Goal: Information Seeking & Learning: Find specific page/section

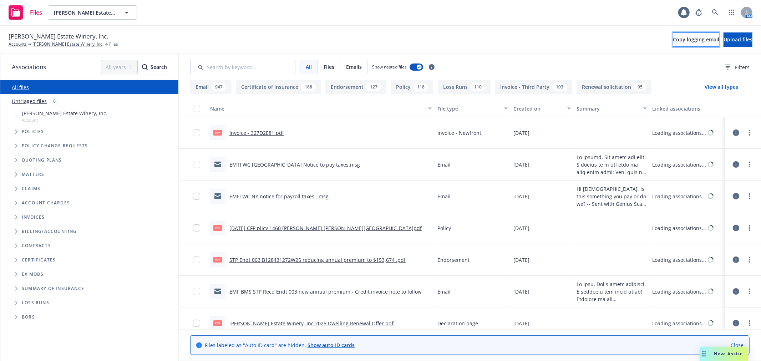
click at [673, 41] on span "Copy logging email" at bounding box center [696, 39] width 46 height 7
click at [673, 35] on button "Copy logging email" at bounding box center [696, 39] width 46 height 14
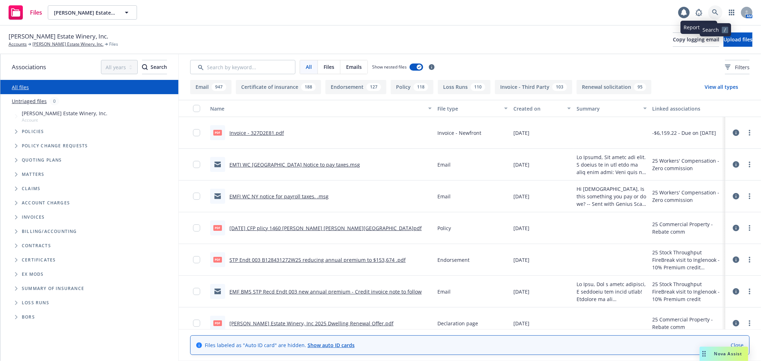
click at [711, 13] on link at bounding box center [715, 12] width 14 height 14
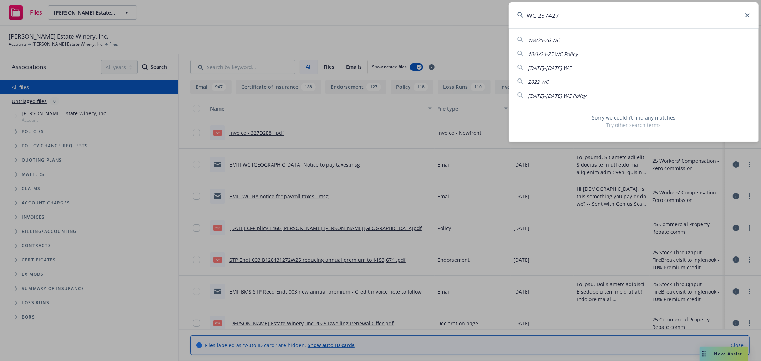
click at [538, 18] on input "WC 257427" at bounding box center [634, 15] width 250 height 26
click at [568, 13] on input "WC257427" at bounding box center [634, 15] width 250 height 26
click at [568, 82] on span "2025-26 WC all other states" at bounding box center [560, 82] width 65 height 7
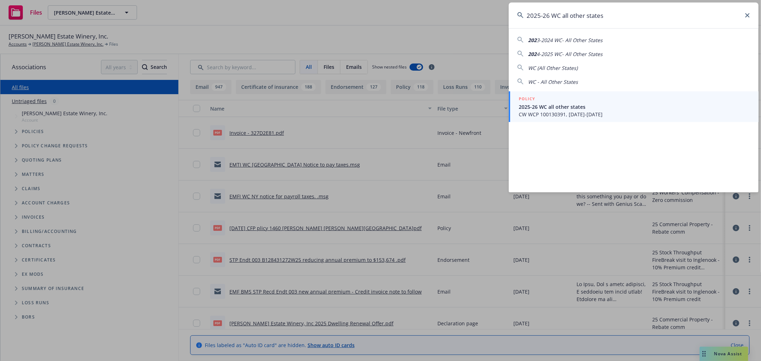
drag, startPoint x: 617, startPoint y: 12, endPoint x: 511, endPoint y: 11, distance: 105.3
click at [512, 11] on input "2025-26 WC all other states" at bounding box center [634, 15] width 250 height 26
paste input "WC 257427"
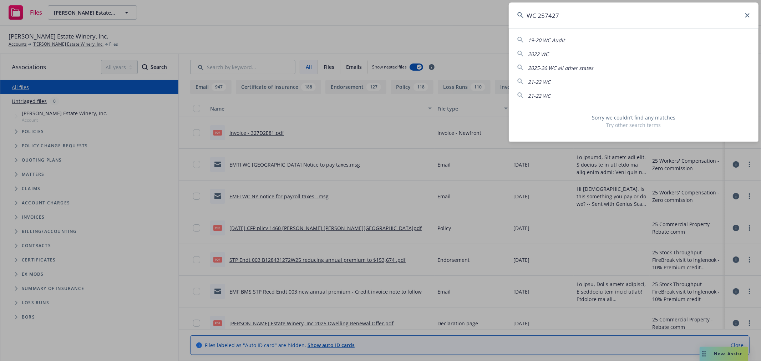
click at [566, 70] on span "2025-26 WC all other states" at bounding box center [560, 68] width 65 height 7
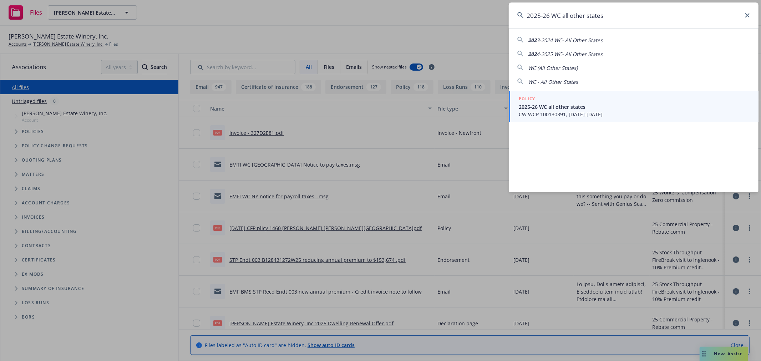
drag, startPoint x: 612, startPoint y: 17, endPoint x: 492, endPoint y: 14, distance: 120.6
click at [492, 14] on div "2025-26 WC all other states 202 3-2024 WC- All Other States 202 4-2025 WC- All …" at bounding box center [380, 180] width 761 height 361
paste input "WC 257427"
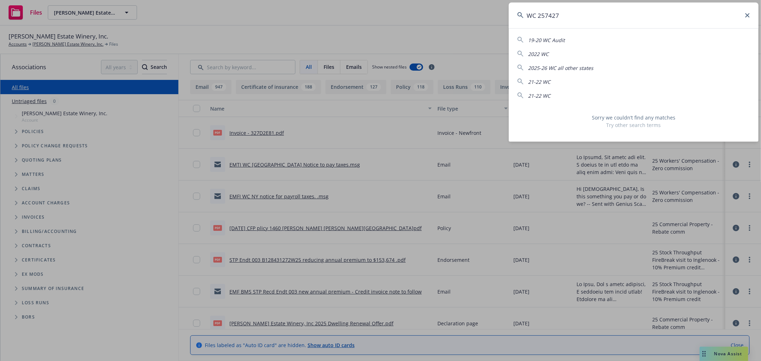
click at [535, 12] on input "WC 257427" at bounding box center [634, 15] width 250 height 26
click at [565, 16] on input "WC257427" at bounding box center [634, 15] width 250 height 26
click at [567, 67] on span "[DATE]-[DATE] WC Policy" at bounding box center [557, 68] width 58 height 7
type input "[DATE]-[DATE] WC Policy"
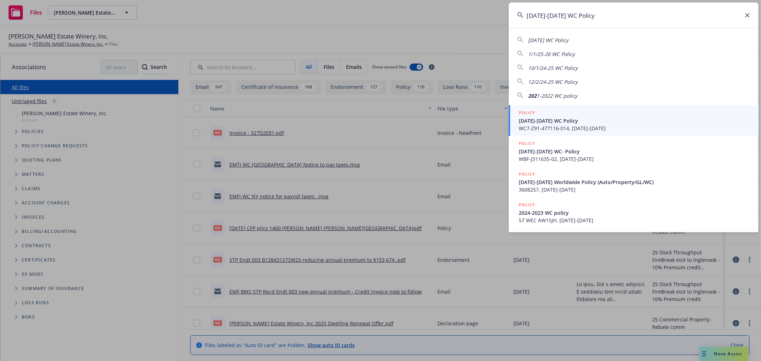
click at [748, 14] on icon at bounding box center [748, 15] width 4 height 4
